Goal: Navigation & Orientation: Find specific page/section

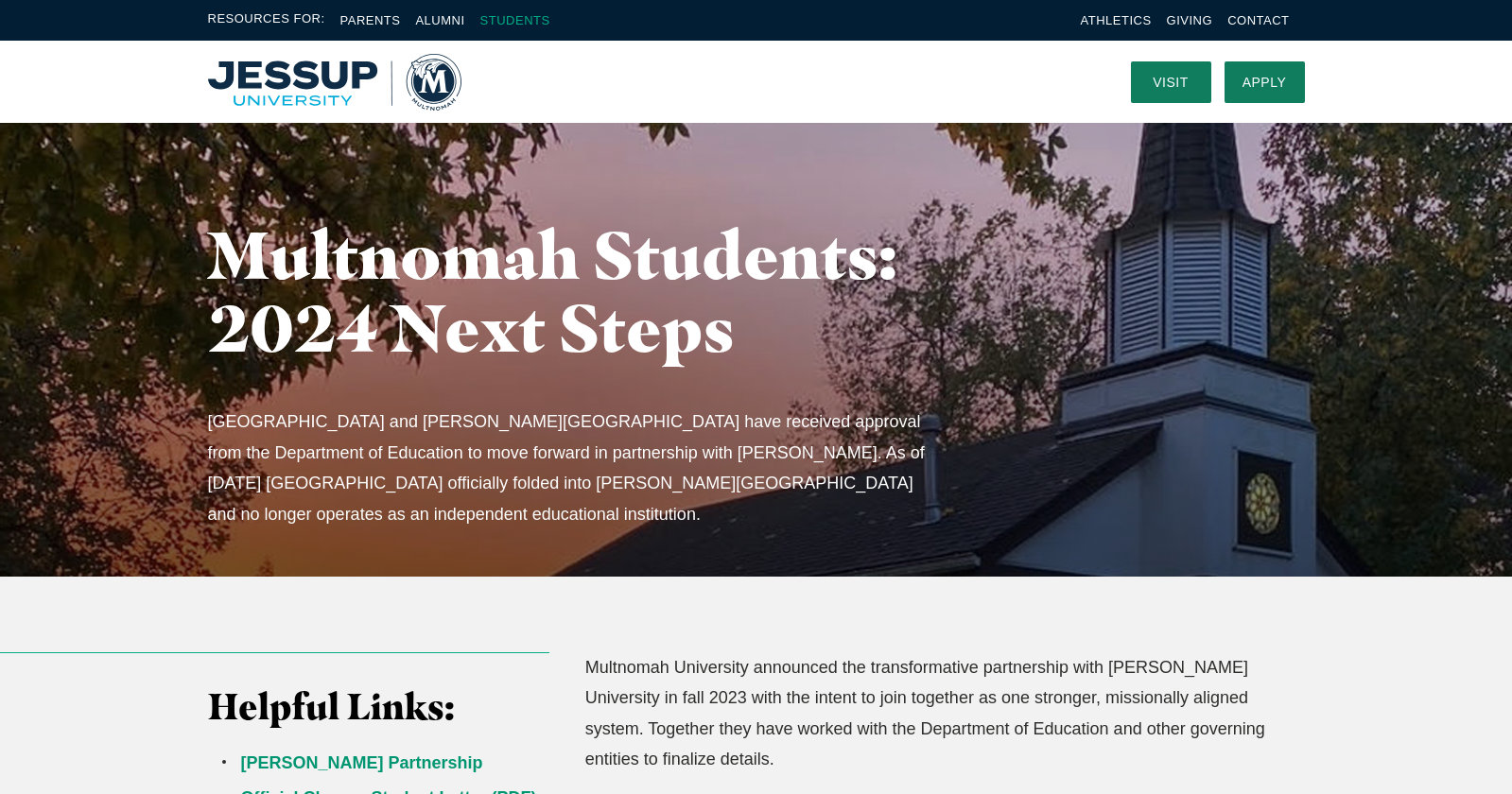
click at [515, 17] on link "Students" at bounding box center [516, 20] width 70 height 14
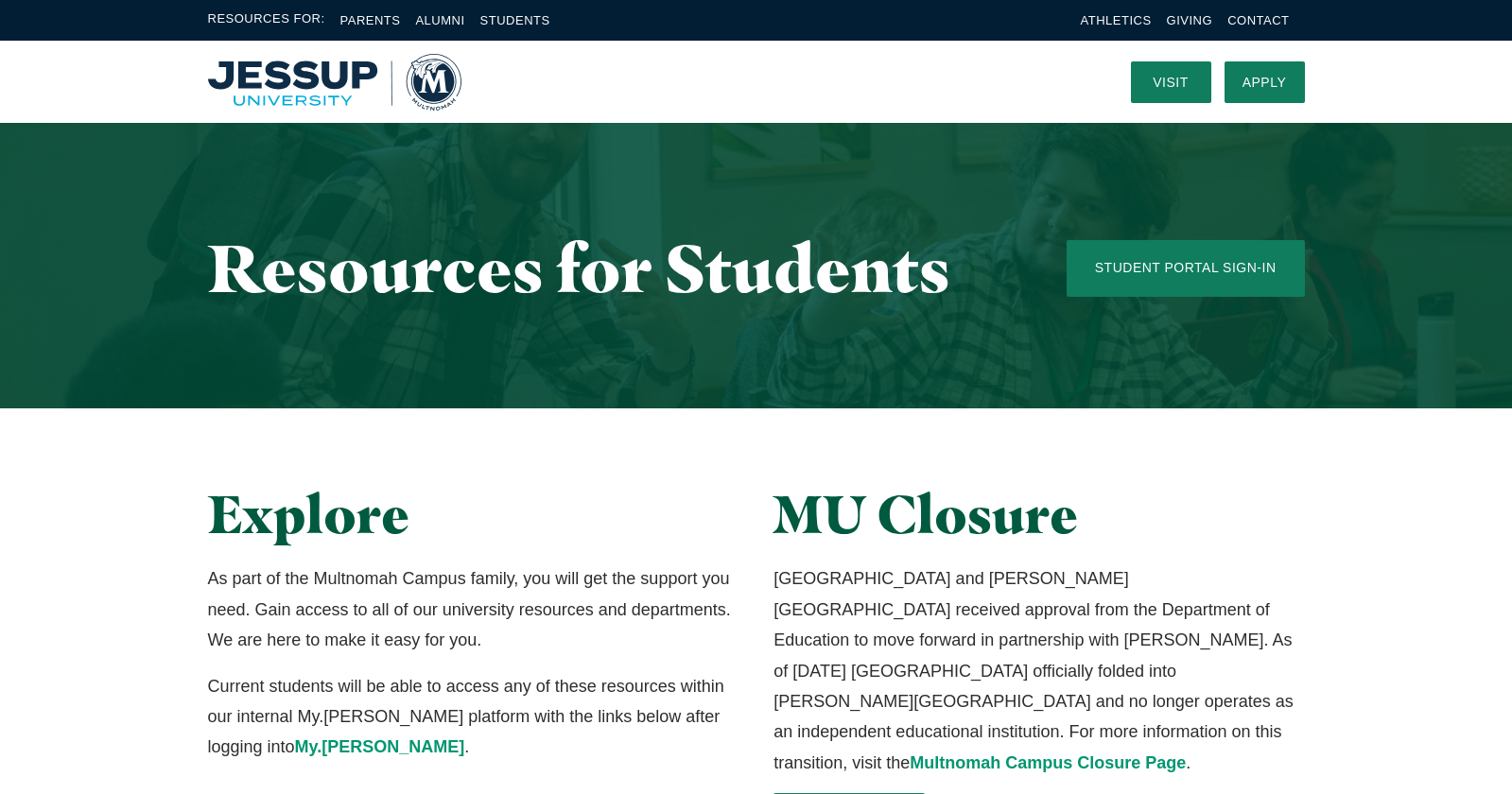
click at [313, 83] on img "Home" at bounding box center [334, 83] width 254 height 57
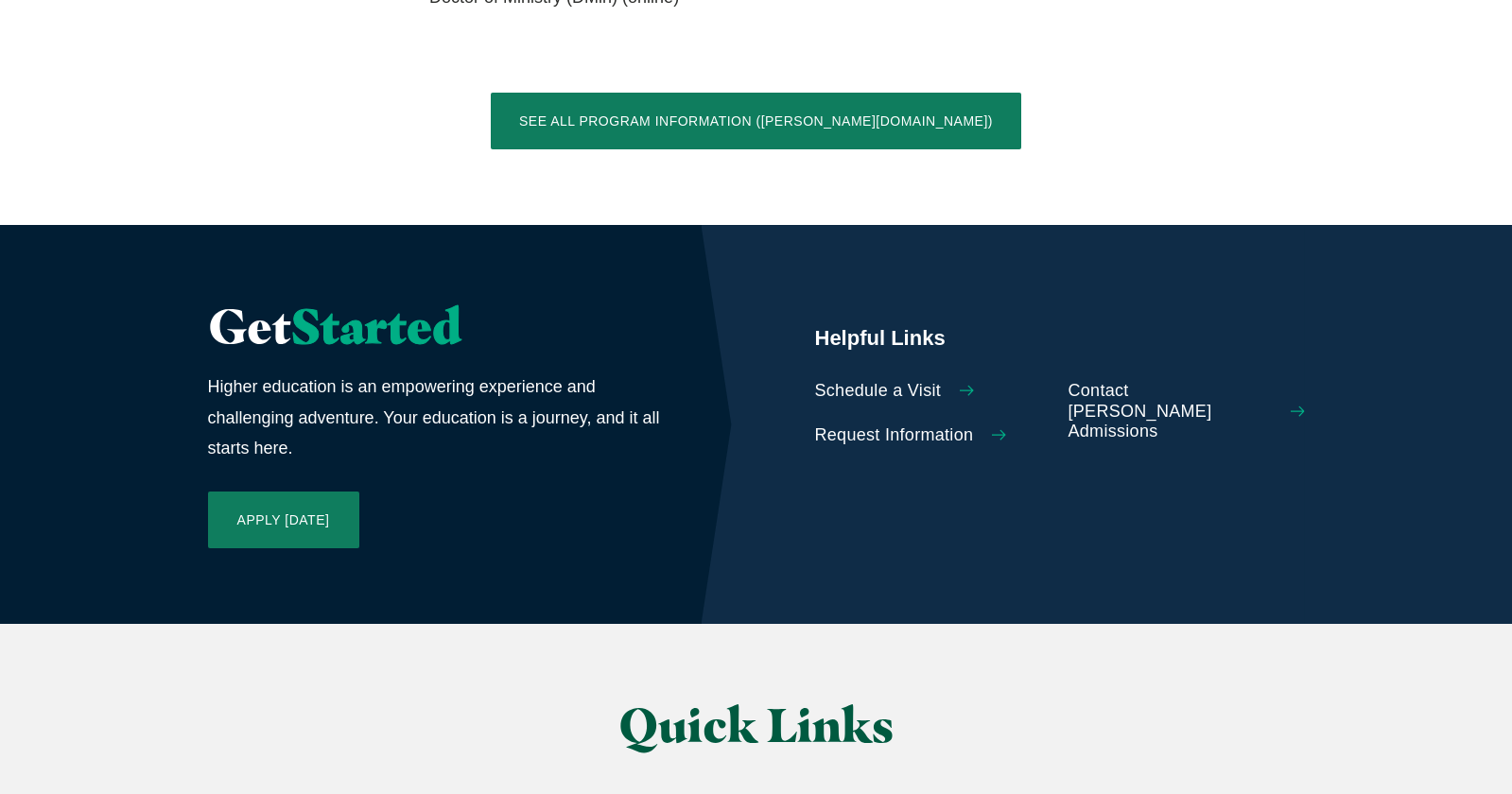
scroll to position [4091, 0]
